Goal: Transaction & Acquisition: Purchase product/service

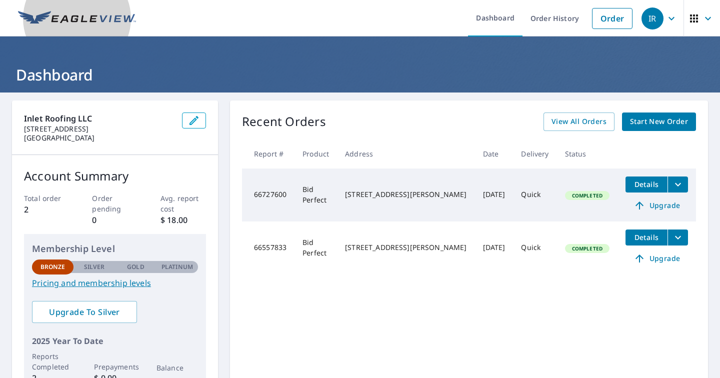
click at [113, 21] on img at bounding box center [77, 18] width 118 height 15
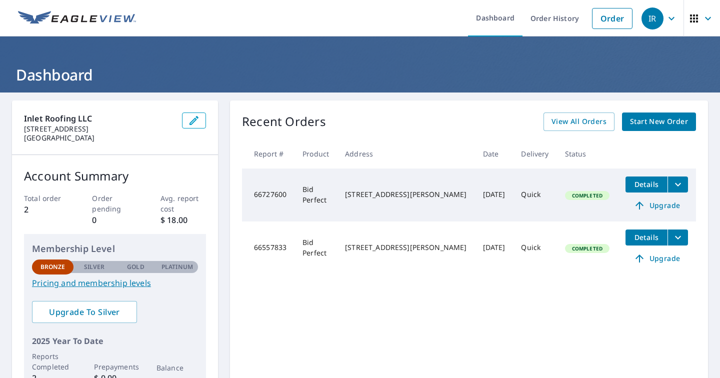
click at [113, 21] on img at bounding box center [77, 18] width 118 height 15
click at [610, 22] on link "Order" at bounding box center [612, 18] width 41 height 21
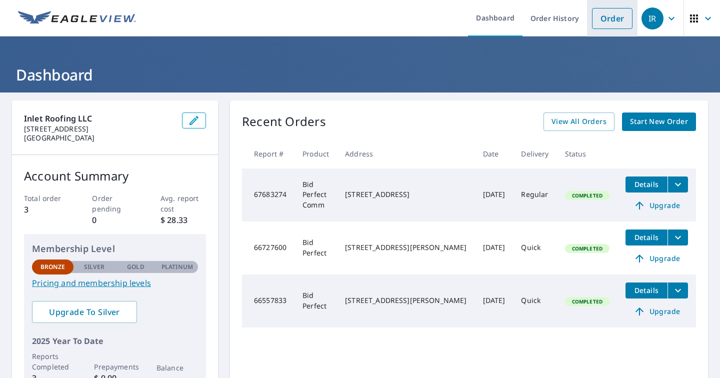
click at [620, 24] on link "Order" at bounding box center [612, 18] width 41 height 21
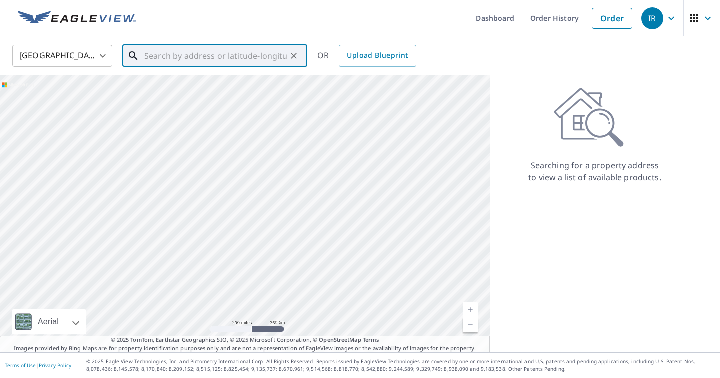
click at [228, 56] on input "text" at bounding box center [216, 56] width 143 height 28
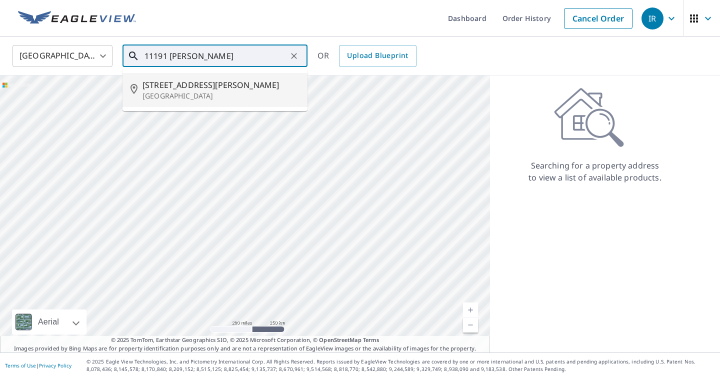
click at [203, 90] on span "[STREET_ADDRESS][PERSON_NAME]" at bounding box center [221, 85] width 157 height 12
type input "[STREET_ADDRESS][PERSON_NAME]"
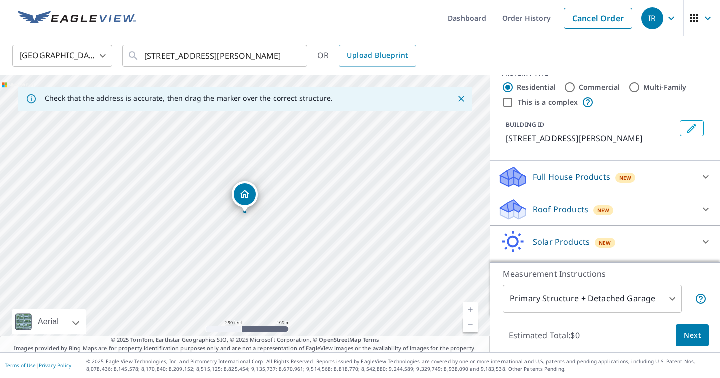
scroll to position [25, 0]
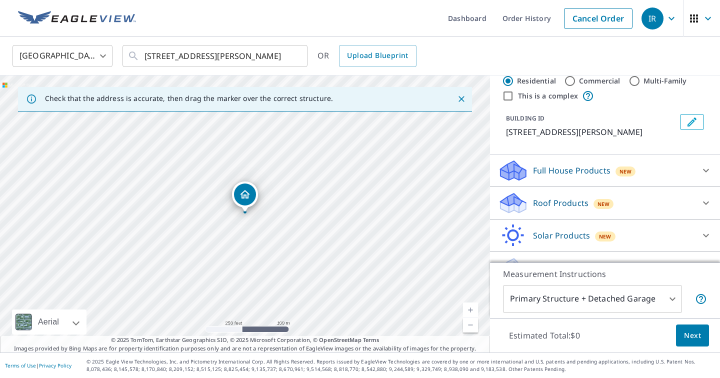
click at [706, 209] on icon at bounding box center [706, 203] width 12 height 12
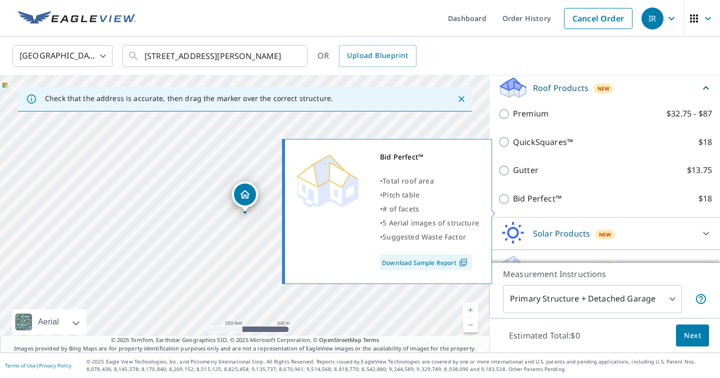
scroll to position [141, 0]
click at [524, 204] on p "Bid Perfect™" at bounding box center [537, 198] width 49 height 13
click at [513, 204] on input "Bid Perfect™ $18" at bounding box center [505, 198] width 15 height 12
checkbox input "true"
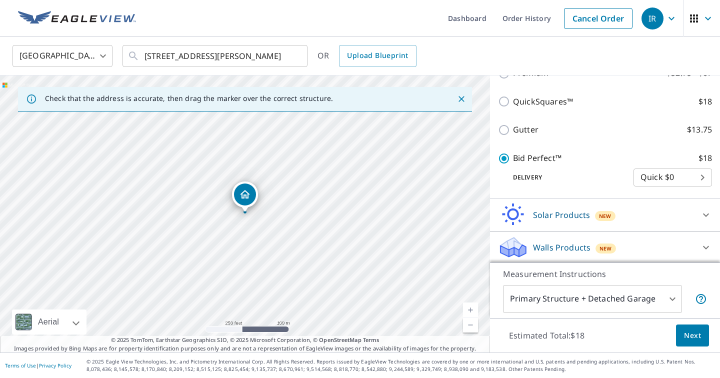
scroll to position [209, 0]
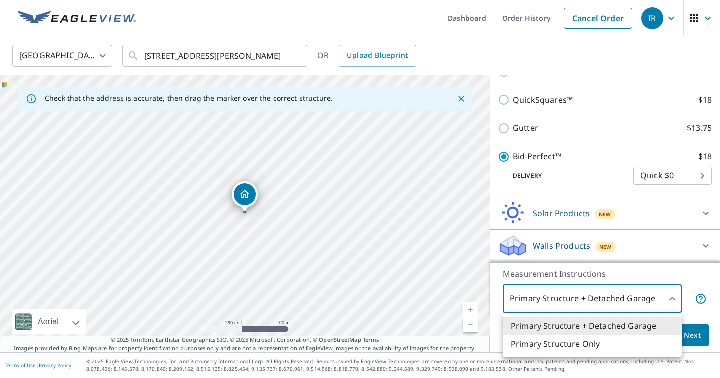
click at [670, 302] on body "IR IR Dashboard Order History Cancel Order IR [GEOGRAPHIC_DATA] [GEOGRAPHIC_DAT…" at bounding box center [360, 189] width 720 height 378
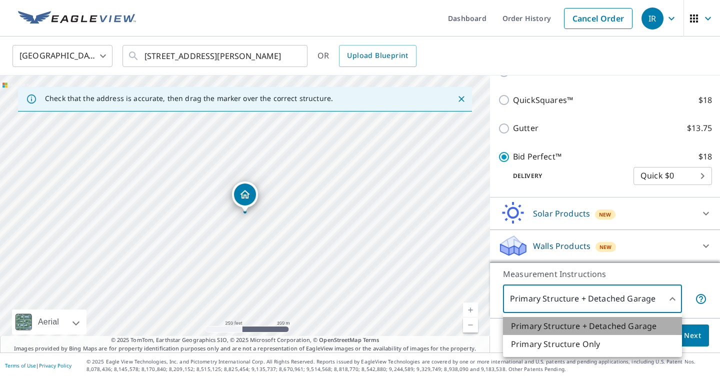
click at [652, 322] on li "Primary Structure + Detached Garage" at bounding box center [592, 326] width 179 height 18
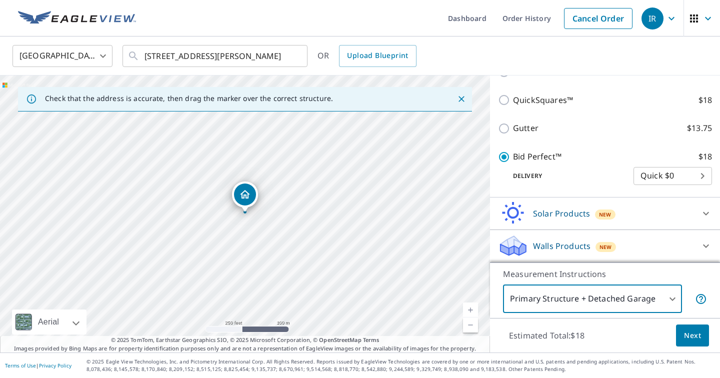
click at [694, 332] on span "Next" at bounding box center [692, 336] width 17 height 13
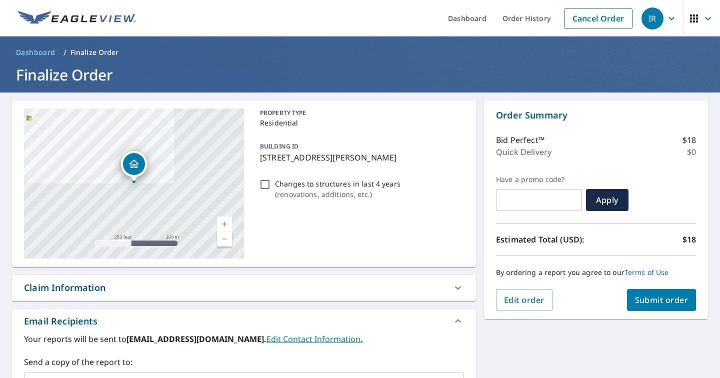
click at [223, 222] on link "Current Level 17, Zoom In" at bounding box center [224, 224] width 15 height 15
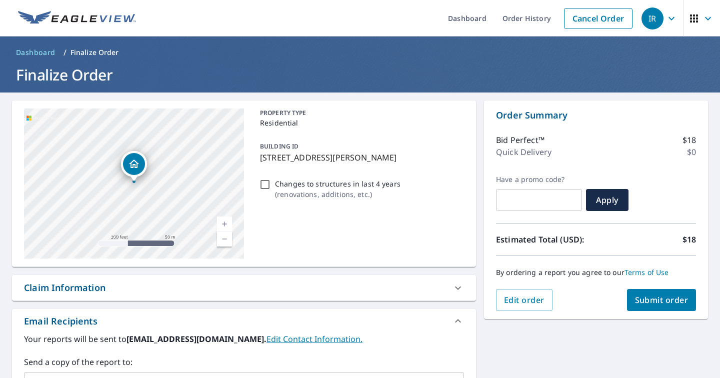
click at [223, 222] on link "Current Level 18, Zoom In" at bounding box center [224, 224] width 15 height 15
click at [223, 222] on link "Current Level 19, Zoom In" at bounding box center [224, 224] width 15 height 15
click at [223, 222] on link "Current Level 20, Zoom In Disabled" at bounding box center [224, 224] width 15 height 15
